Goal: Task Accomplishment & Management: Manage account settings

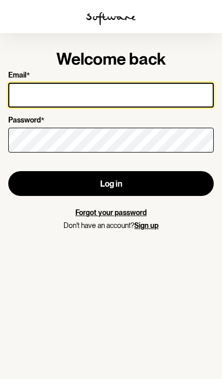
type input "[EMAIL_ADDRESS][DOMAIN_NAME]"
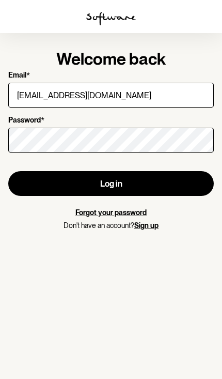
click at [91, 194] on button "Log in" at bounding box center [111, 183] width 206 height 25
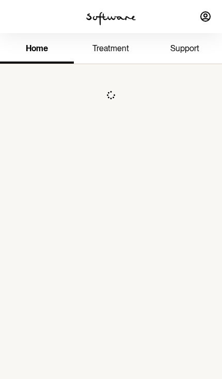
click at [84, 189] on div "home treatment support" at bounding box center [111, 222] width 222 height 379
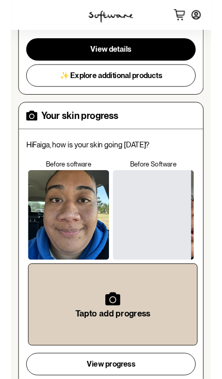
scroll to position [428, 0]
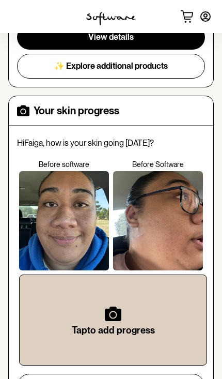
click at [42, 228] on div at bounding box center [64, 220] width 90 height 99
click at [42, 201] on div at bounding box center [64, 220] width 90 height 99
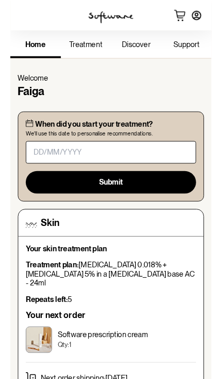
scroll to position [17, 0]
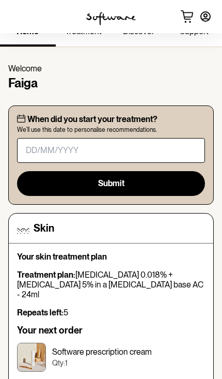
click at [64, 36] on link "treatment" at bounding box center [84, 32] width 56 height 28
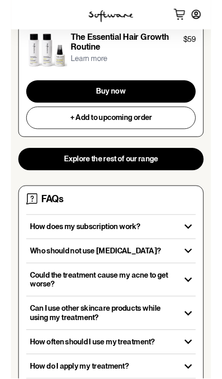
scroll to position [1116, 0]
